Goal: Transaction & Acquisition: Subscribe to service/newsletter

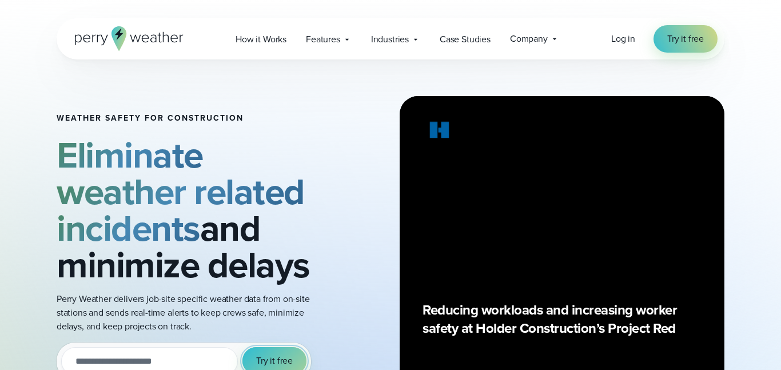
click at [285, 362] on span "Try it free" at bounding box center [274, 361] width 37 height 14
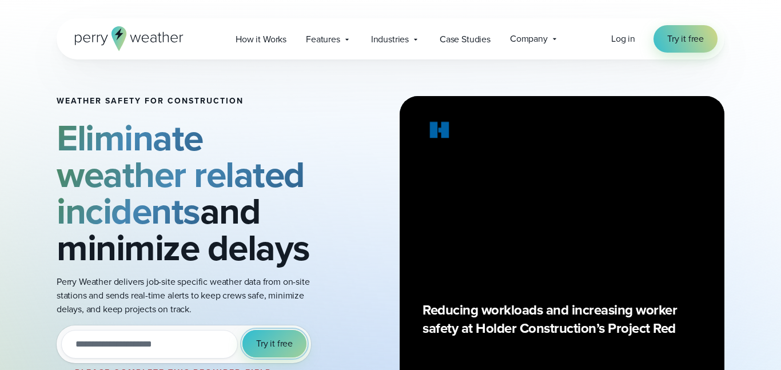
click at [273, 347] on span "Try it free" at bounding box center [274, 344] width 37 height 14
click at [171, 353] on input "email" at bounding box center [149, 344] width 177 height 29
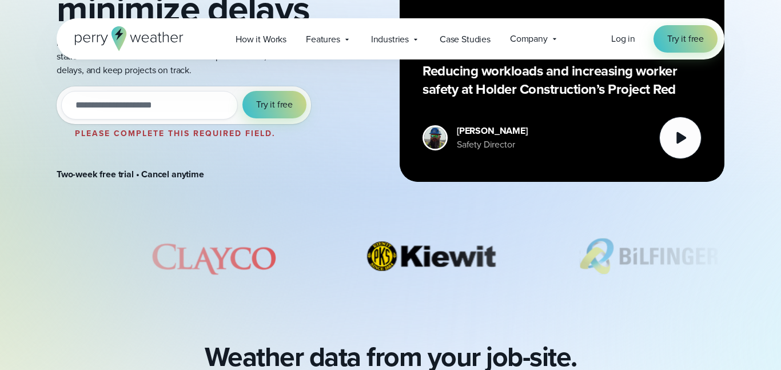
scroll to position [242, 0]
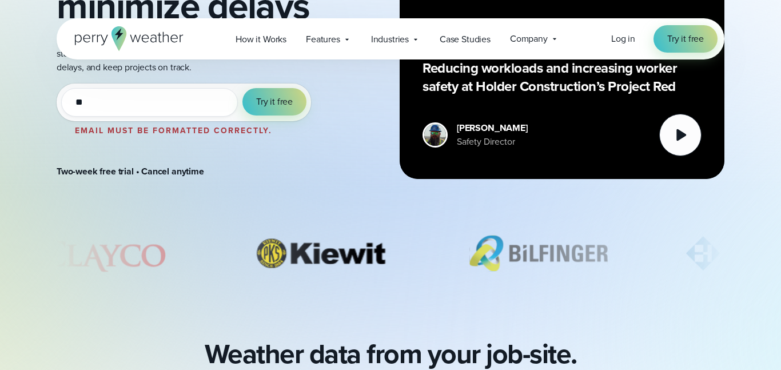
type input "*"
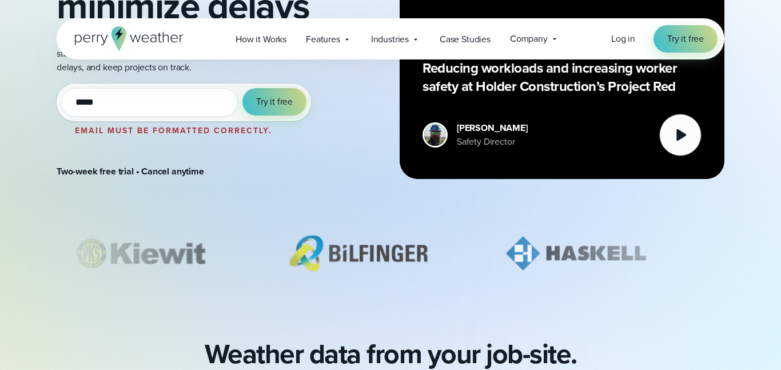
click at [243, 88] on button "Try it free" at bounding box center [275, 101] width 64 height 27
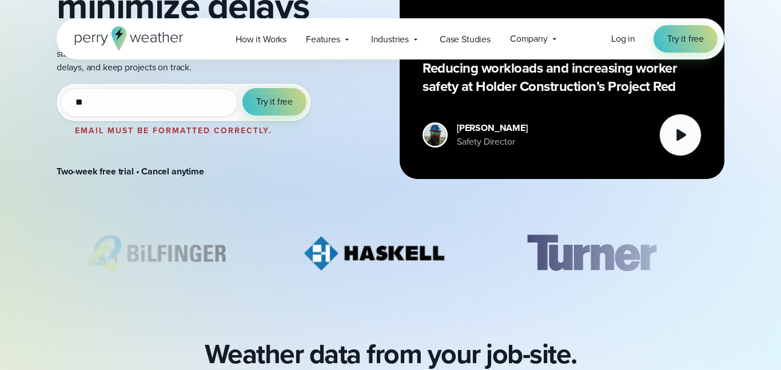
type input "*"
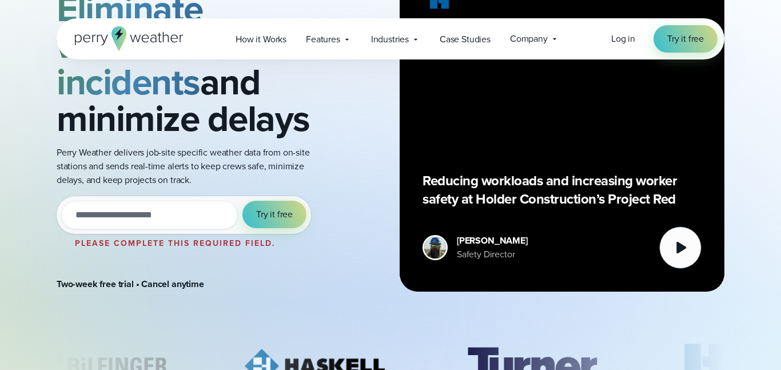
scroll to position [0, 0]
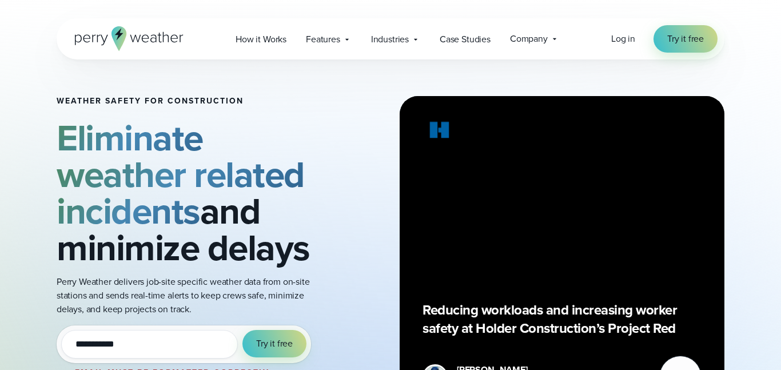
click at [243, 330] on button "Try it free" at bounding box center [275, 343] width 64 height 27
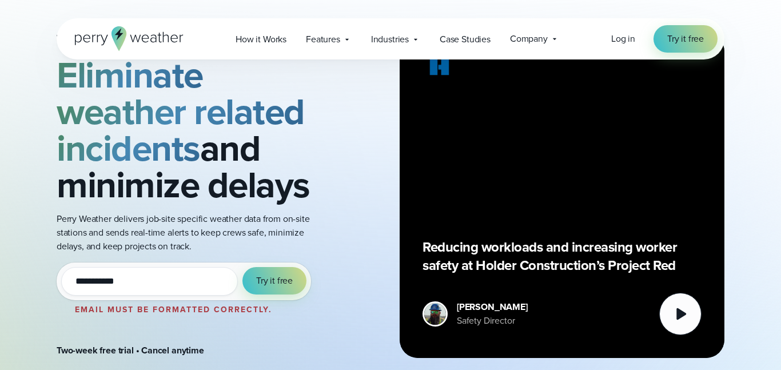
scroll to position [66, 0]
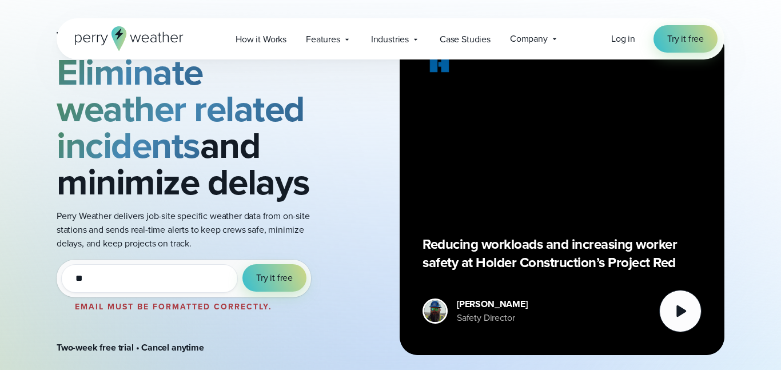
type input "*"
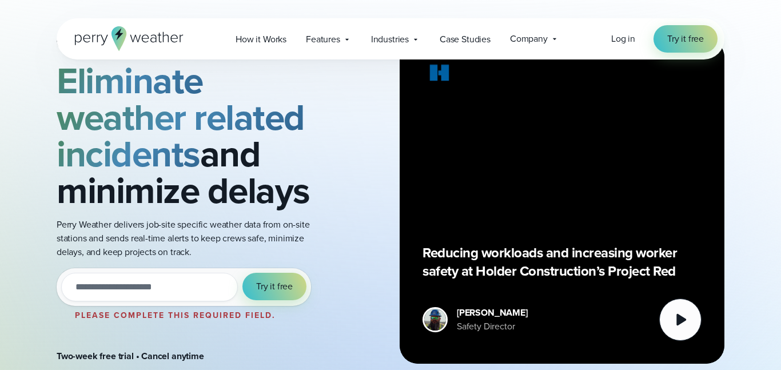
scroll to position [64, 0]
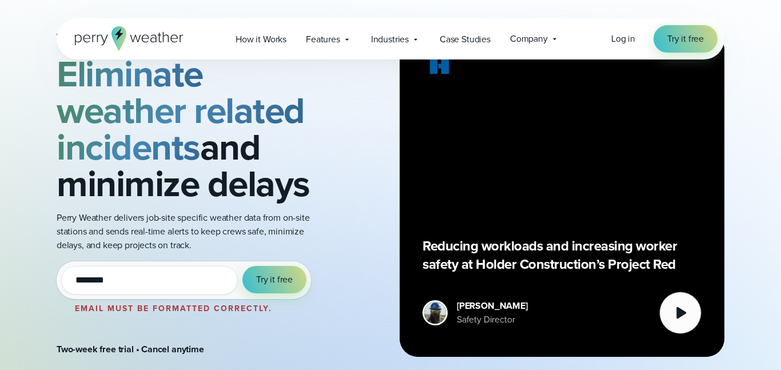
click at [243, 266] on button "Try it free" at bounding box center [275, 279] width 64 height 27
type input "*"
